Goal: Check status: Check status

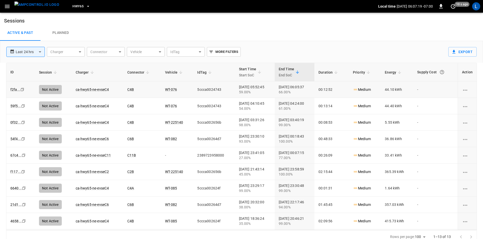
click at [47, 88] on div "Not Active" at bounding box center [50, 89] width 23 height 9
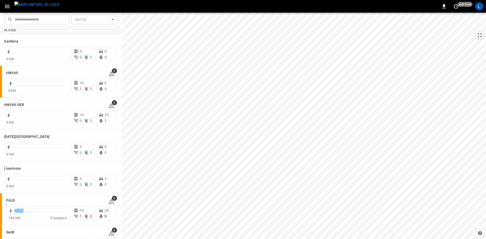
click at [5, 6] on icon "button" at bounding box center [7, 6] width 5 height 3
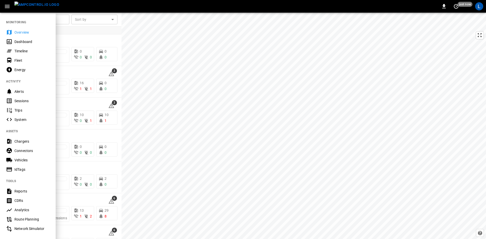
click at [22, 102] on div "Sessions" at bounding box center [31, 101] width 35 height 5
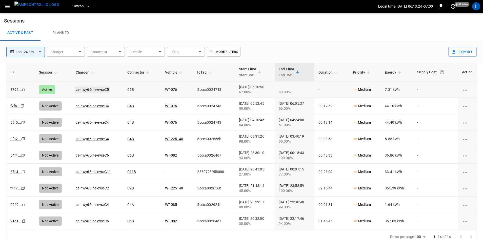
click at [86, 88] on link "ca-hwy65-ne-evseC5" at bounding box center [92, 90] width 35 height 6
